Goal: Task Accomplishment & Management: Manage account settings

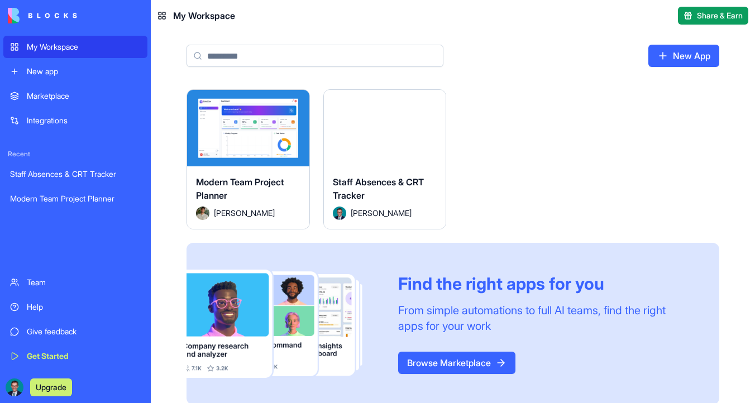
click at [255, 114] on div "Launch" at bounding box center [248, 128] width 122 height 77
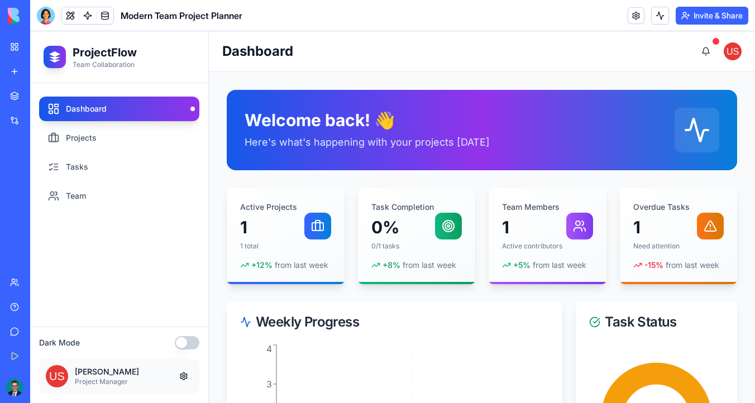
click at [113, 15] on div at bounding box center [87, 16] width 52 height 18
click at [109, 14] on link at bounding box center [105, 15] width 17 height 17
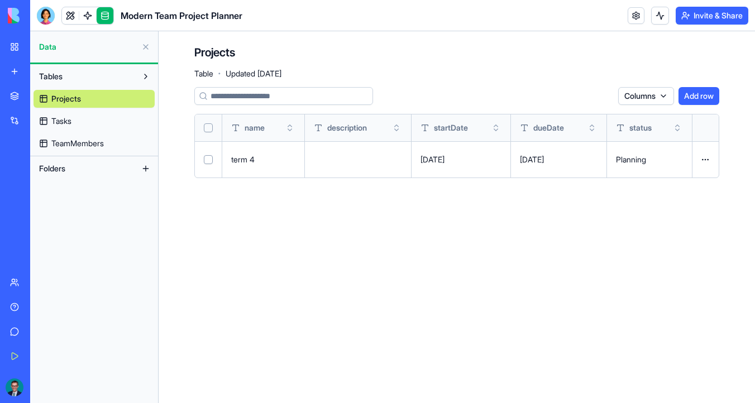
click at [130, 119] on link "Tasks" at bounding box center [94, 121] width 121 height 18
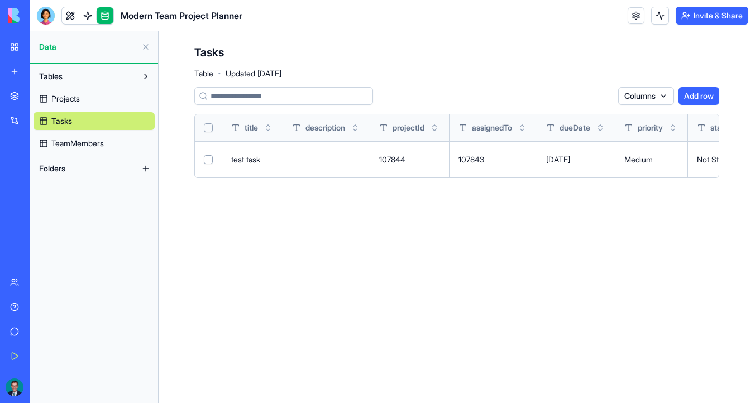
click at [134, 142] on link "TeamMembers" at bounding box center [94, 144] width 121 height 18
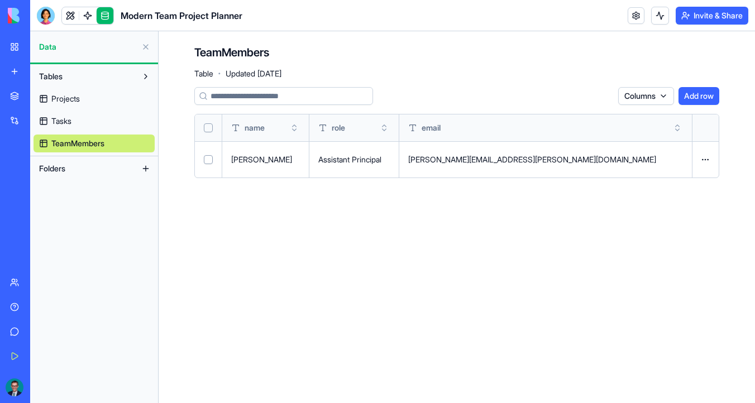
click at [121, 102] on link "Projects" at bounding box center [94, 99] width 121 height 18
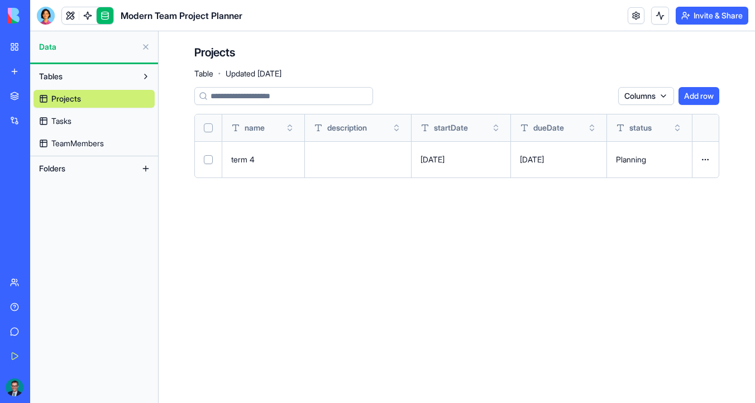
click at [117, 123] on link "Tasks" at bounding box center [94, 121] width 121 height 18
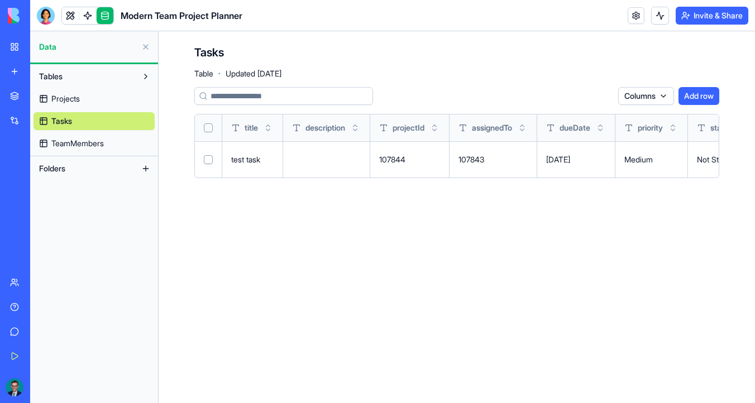
click at [122, 104] on link "Projects" at bounding box center [94, 99] width 121 height 18
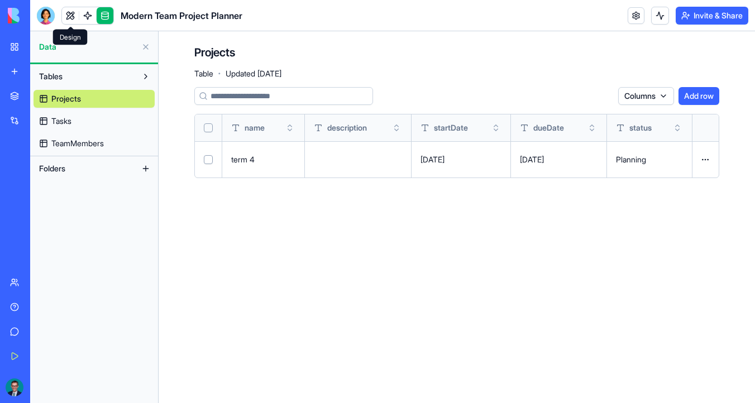
click at [70, 18] on link at bounding box center [70, 15] width 17 height 17
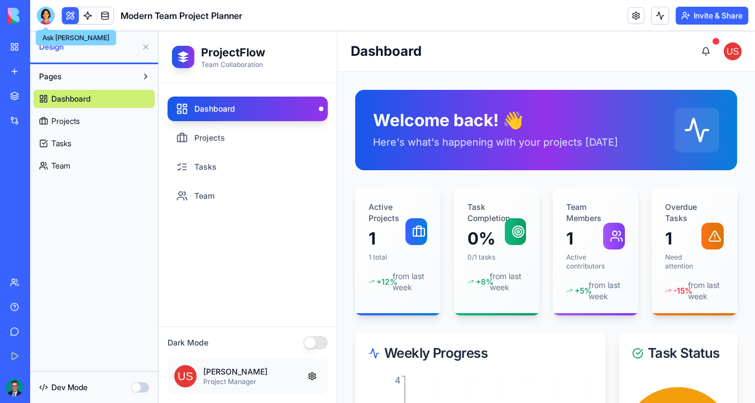
click at [46, 13] on div at bounding box center [46, 16] width 18 height 18
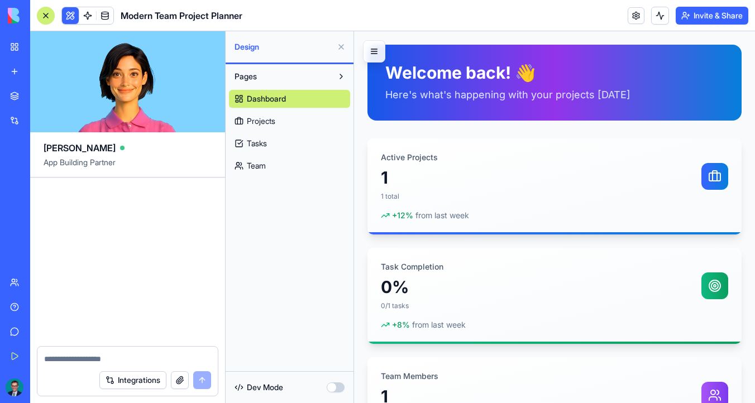
click at [49, 17] on div at bounding box center [45, 15] width 9 height 9
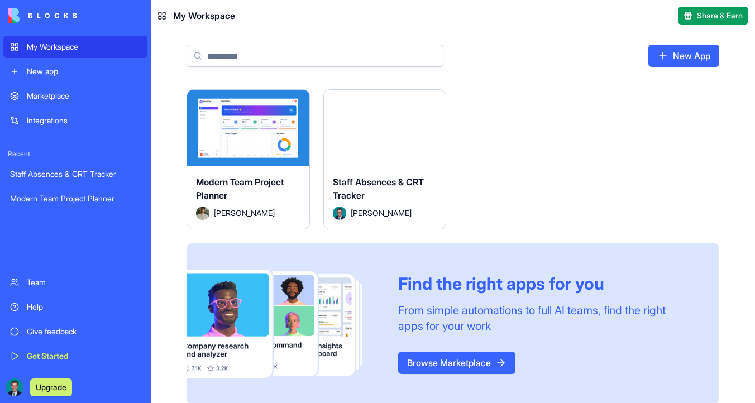
click at [384, 126] on button "Launch" at bounding box center [385, 128] width 84 height 22
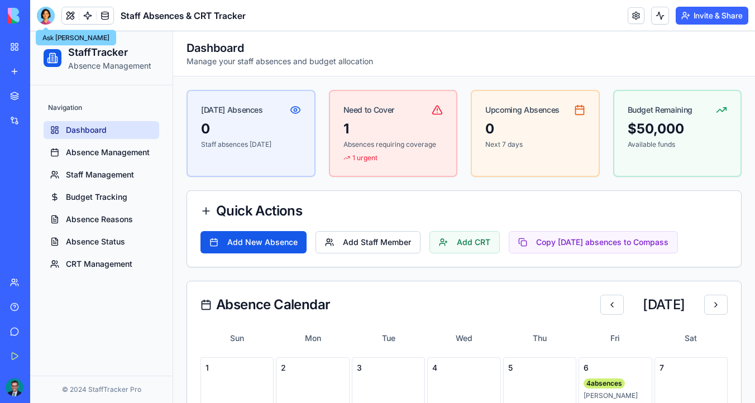
click at [46, 16] on div at bounding box center [46, 16] width 18 height 18
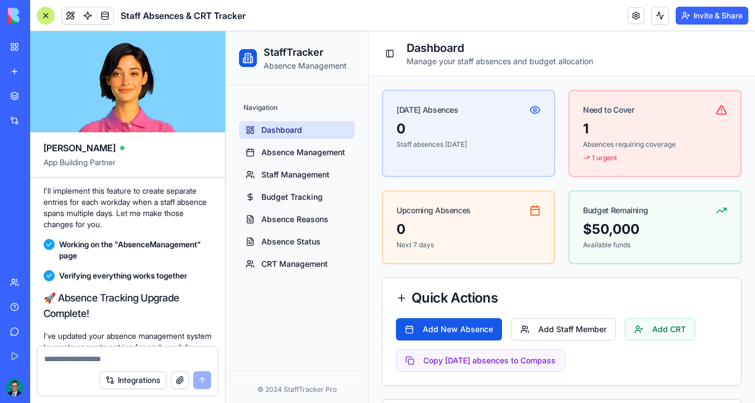
scroll to position [7458, 0]
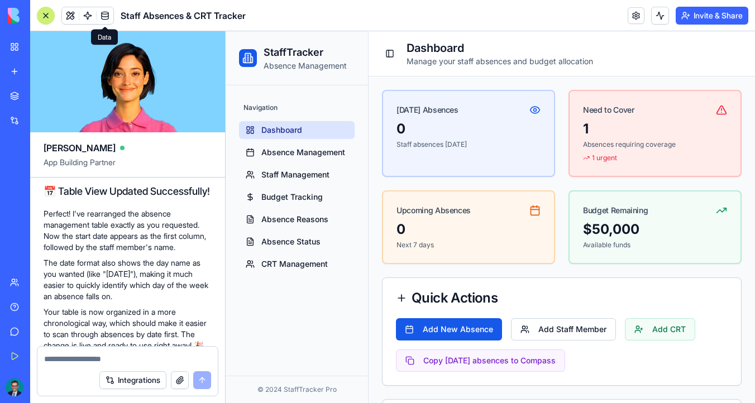
click at [109, 15] on link at bounding box center [105, 15] width 17 height 17
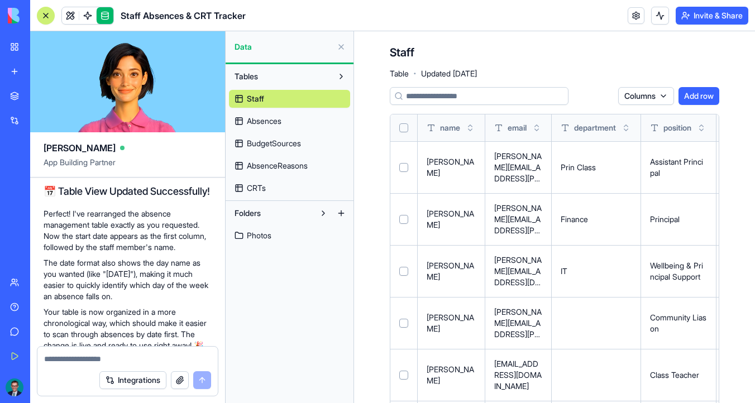
click at [405, 123] on button "Select all" at bounding box center [403, 127] width 9 height 9
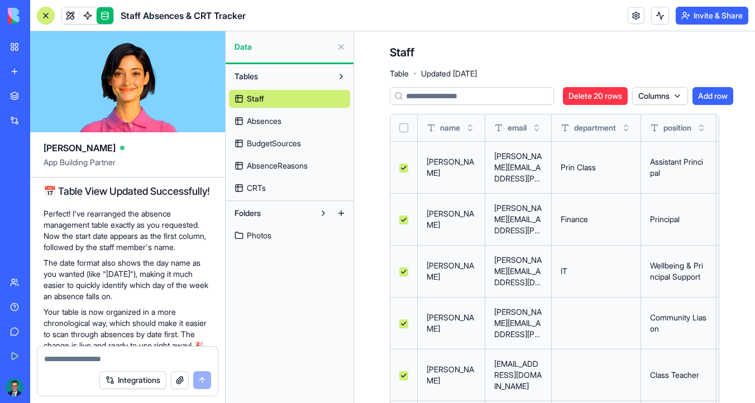
click at [405, 123] on button "Select all" at bounding box center [403, 127] width 9 height 9
click at [300, 121] on link "Absences" at bounding box center [289, 121] width 121 height 18
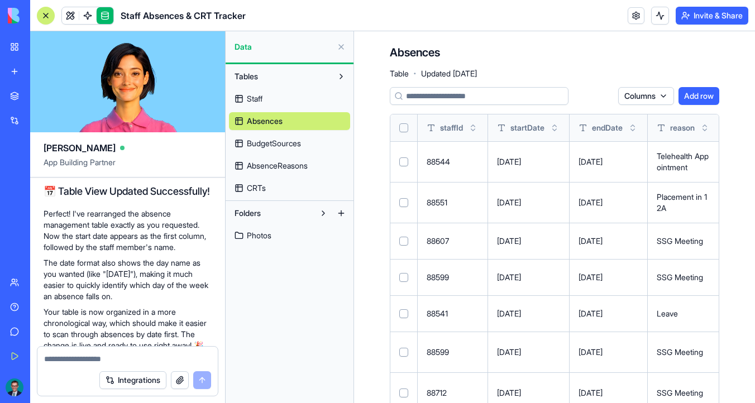
click at [408, 125] on th at bounding box center [403, 127] width 27 height 27
click at [404, 129] on button "Select all" at bounding box center [403, 127] width 9 height 9
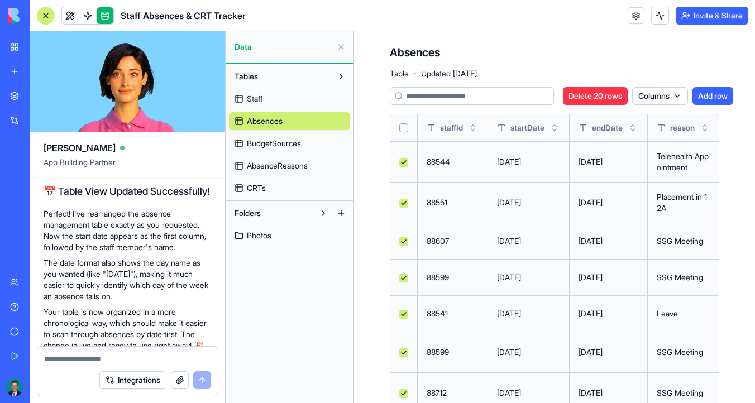
click at [404, 129] on button "Select all" at bounding box center [403, 127] width 9 height 9
click at [267, 149] on span "BudgetSources" at bounding box center [274, 143] width 54 height 11
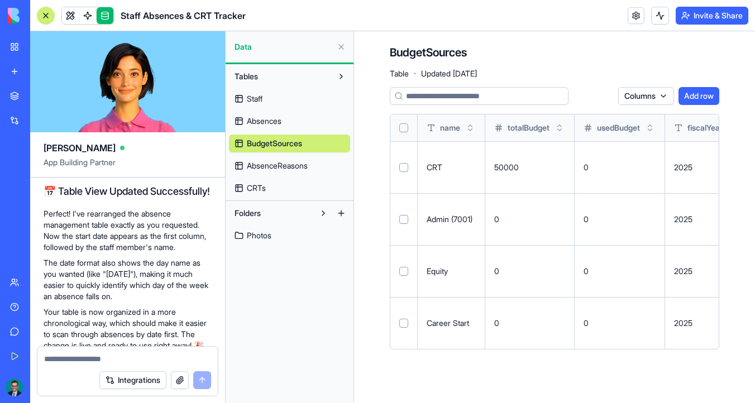
click at [403, 129] on button "Select all" at bounding box center [403, 127] width 9 height 9
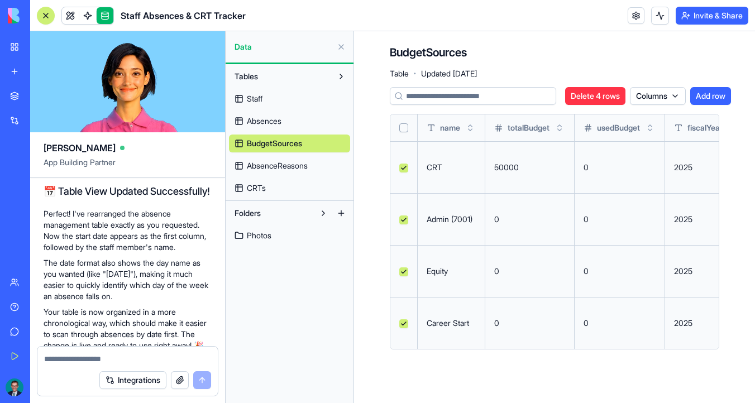
click at [290, 166] on span "AbsenceReasons" at bounding box center [277, 165] width 61 height 11
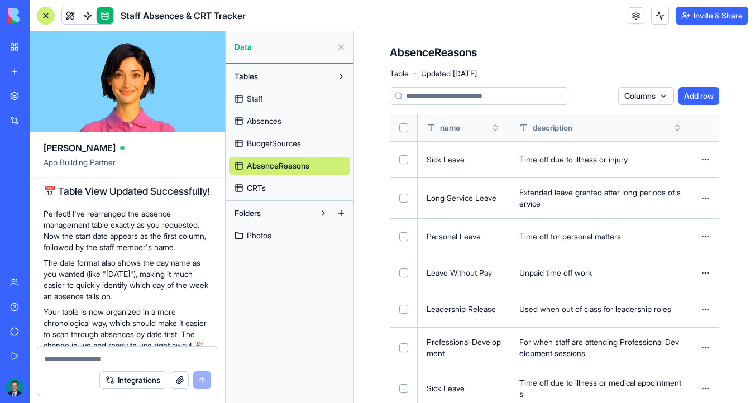
click at [402, 131] on button "Select all" at bounding box center [403, 127] width 9 height 9
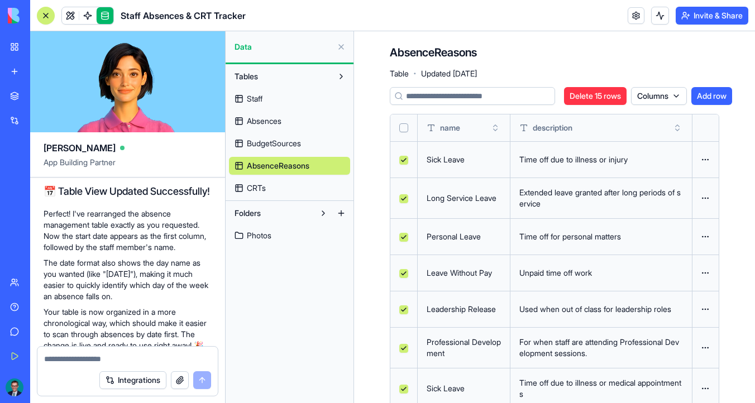
click at [292, 189] on link "CRTs" at bounding box center [289, 188] width 121 height 18
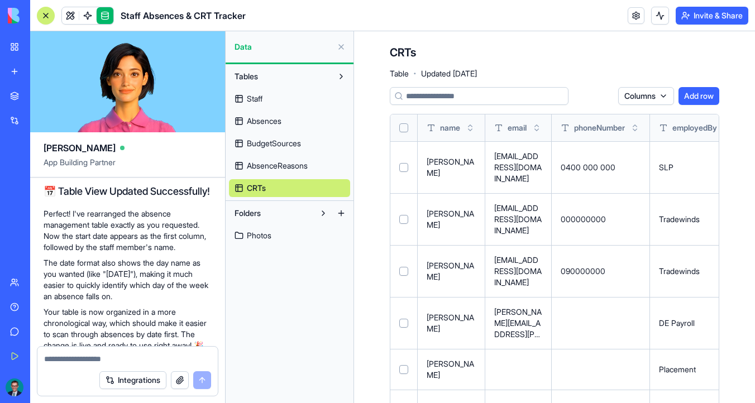
click at [407, 130] on button "Select all" at bounding box center [403, 127] width 9 height 9
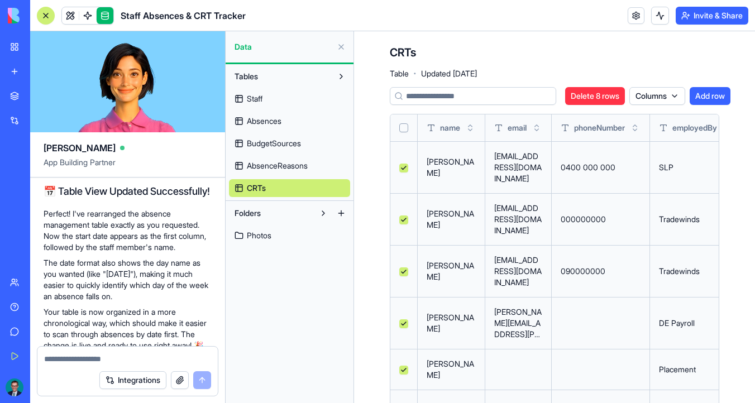
click at [254, 244] on link "Photos" at bounding box center [289, 236] width 121 height 18
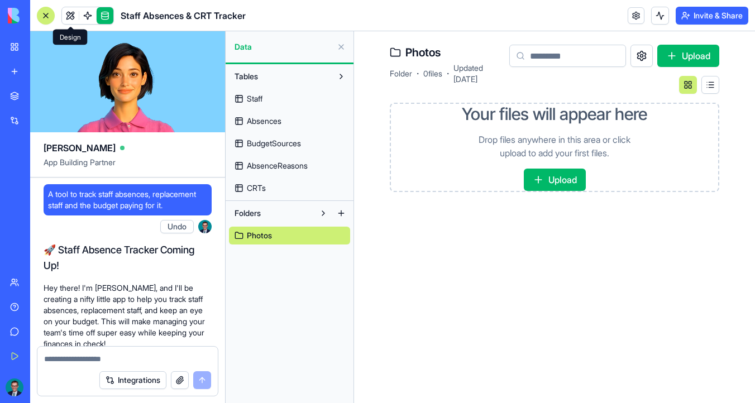
click at [69, 15] on link at bounding box center [70, 15] width 17 height 17
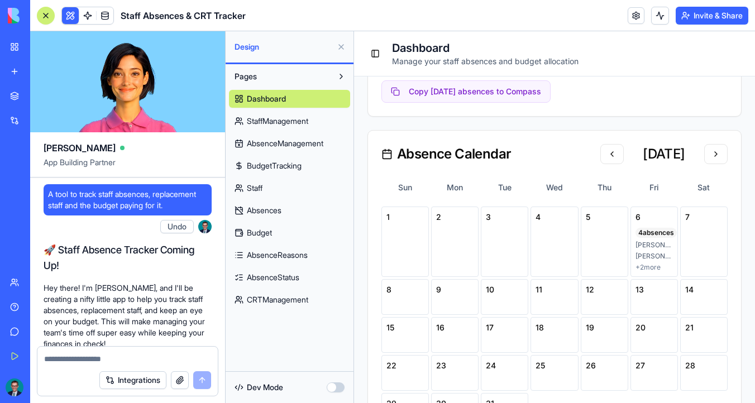
scroll to position [487, 0]
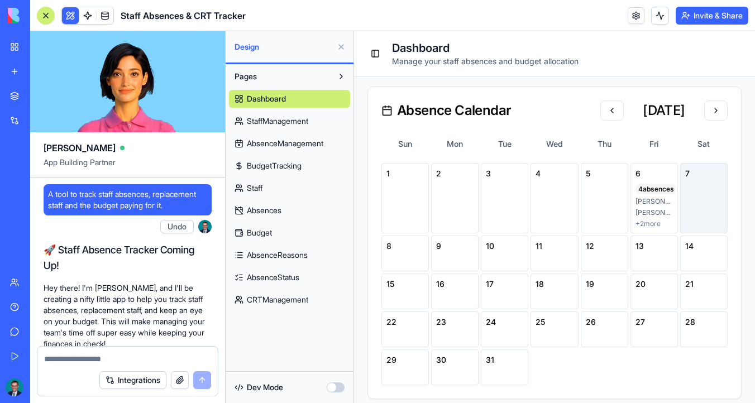
click at [700, 197] on div "7" at bounding box center [703, 198] width 47 height 70
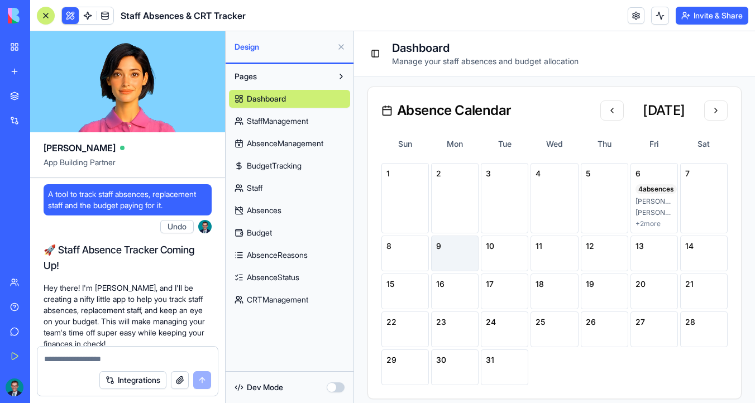
click at [456, 270] on div "9" at bounding box center [454, 254] width 47 height 36
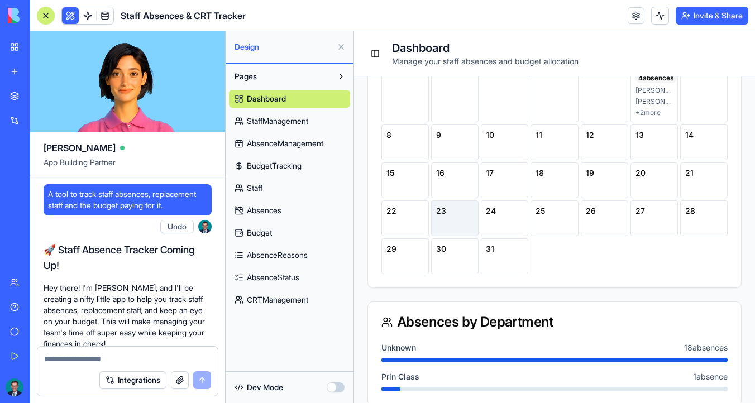
click at [458, 217] on div "23" at bounding box center [454, 211] width 37 height 11
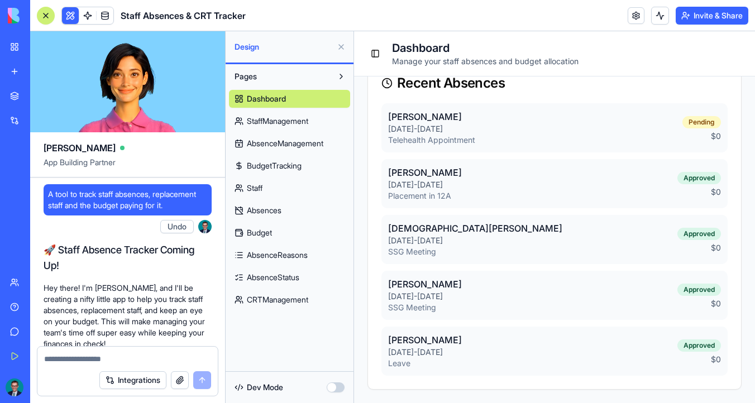
scroll to position [1200, 0]
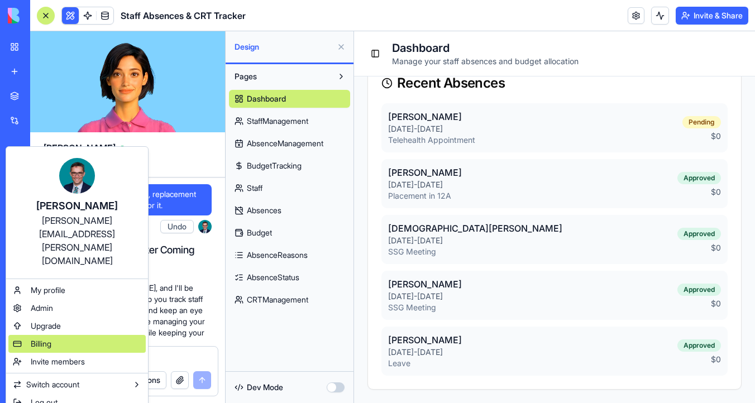
click at [65, 335] on div "Billing" at bounding box center [76, 344] width 137 height 18
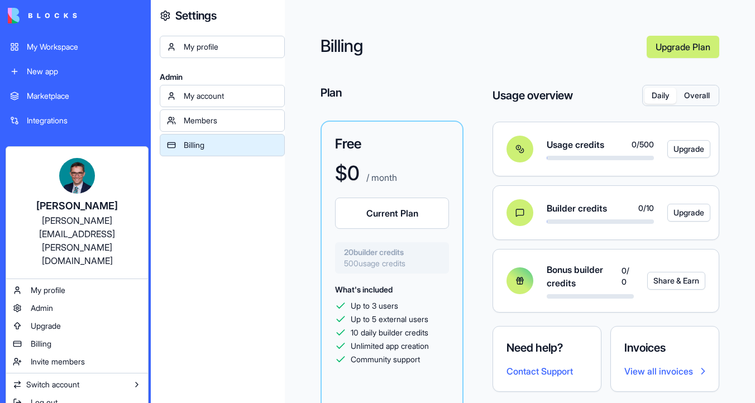
click at [115, 221] on div "[PERSON_NAME][EMAIL_ADDRESS][PERSON_NAME][DOMAIN_NAME]" at bounding box center [77, 241] width 120 height 54
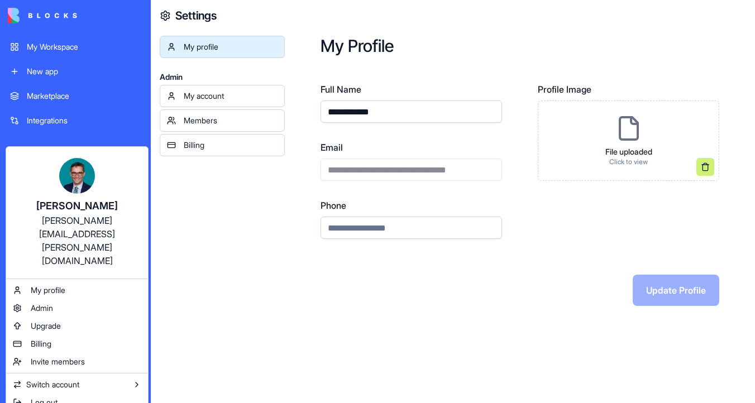
click at [394, 171] on html "**********" at bounding box center [377, 201] width 755 height 403
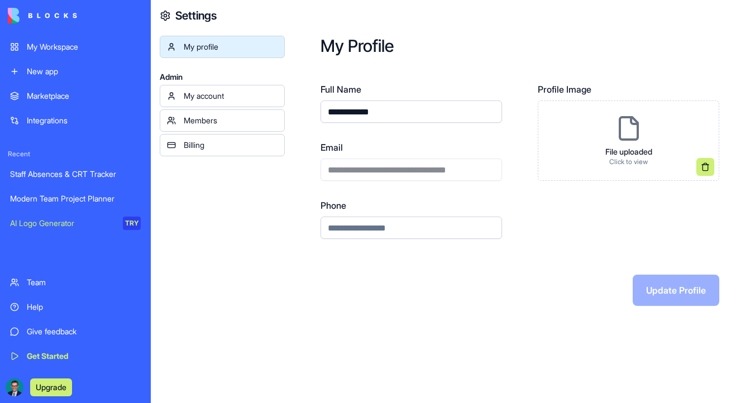
click at [394, 171] on div "**********" at bounding box center [412, 161] width 182 height 40
